Goal: Navigation & Orientation: Find specific page/section

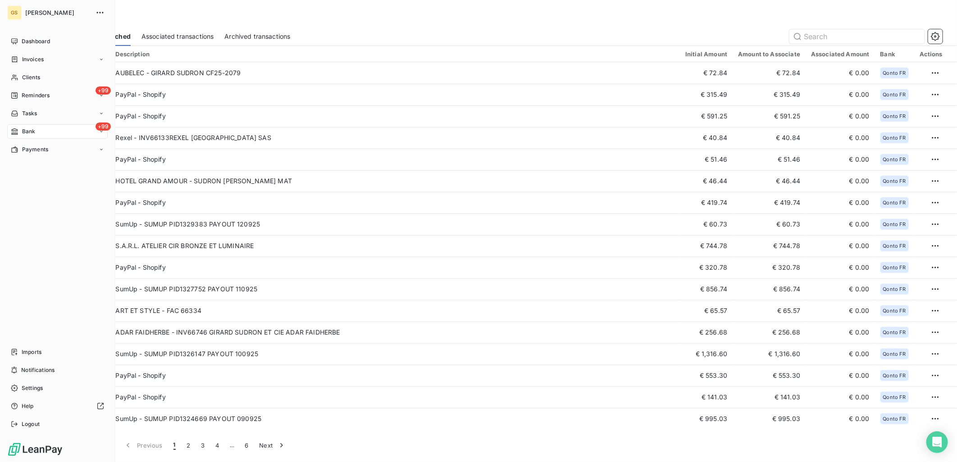
click at [34, 132] on span "Bank" at bounding box center [29, 132] width 14 height 8
click at [44, 150] on span "Transactions to be matched" at bounding box center [58, 150] width 73 height 8
click at [54, 170] on span "Associated transactions" at bounding box center [53, 168] width 62 height 8
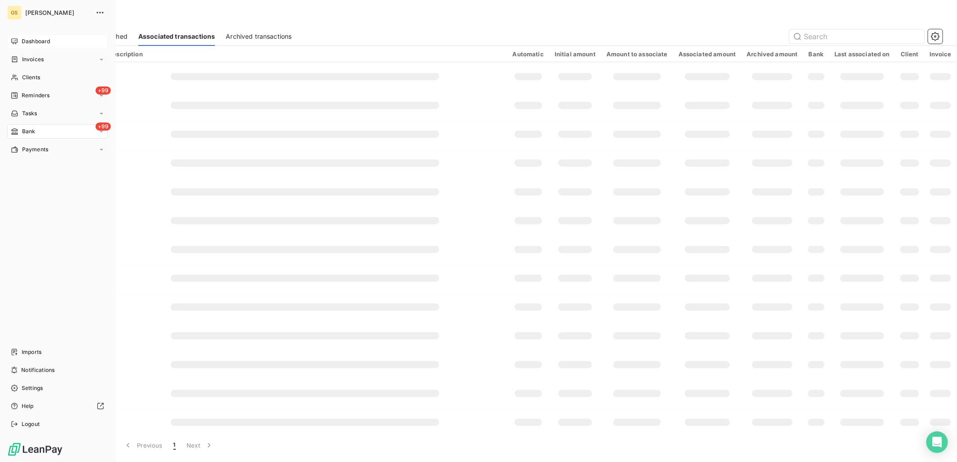
click at [18, 38] on div "Dashboard" at bounding box center [57, 41] width 101 height 14
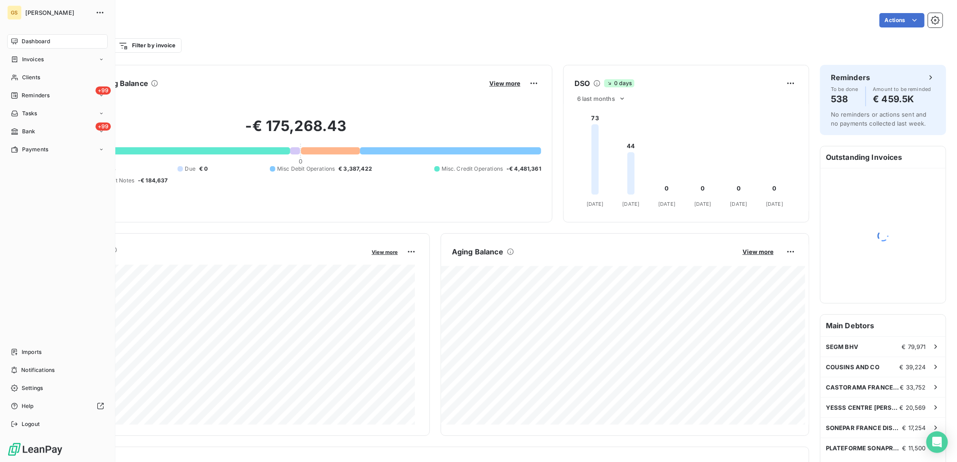
click at [22, 131] on span "Bank" at bounding box center [29, 132] width 14 height 8
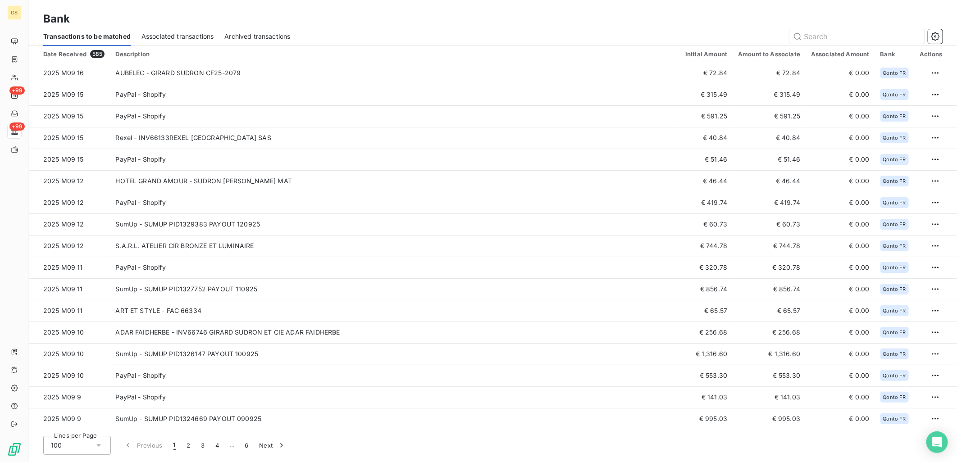
click at [193, 33] on span "Associated transactions" at bounding box center [178, 36] width 72 height 9
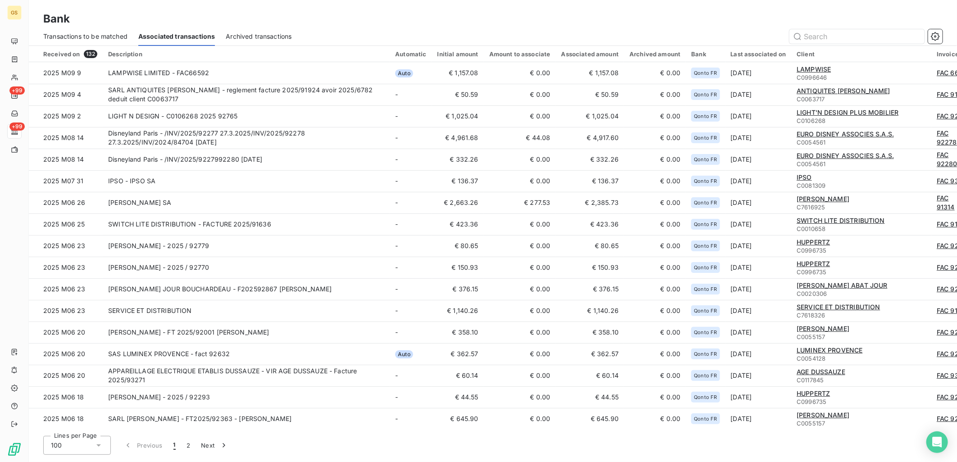
click at [99, 37] on span "Transactions to be matched" at bounding box center [85, 36] width 84 height 9
